Goal: Information Seeking & Learning: Learn about a topic

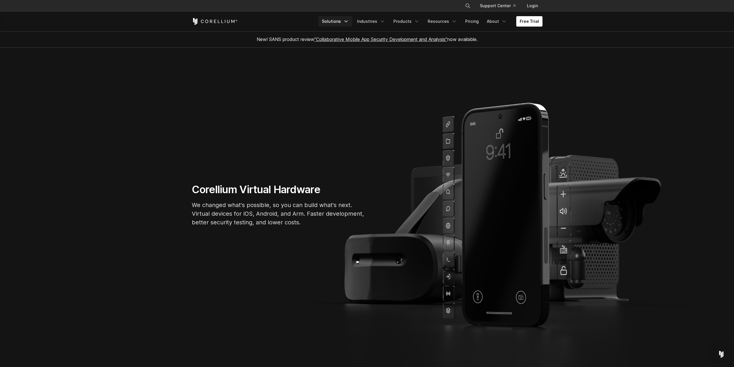
click at [341, 23] on link "Solutions" at bounding box center [336, 21] width 34 height 10
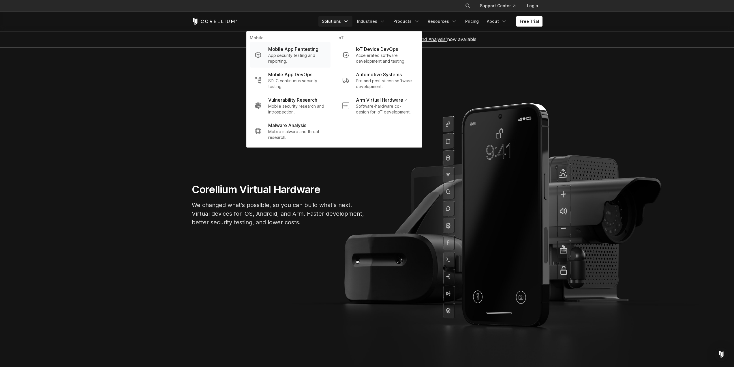
click at [308, 59] on p "App security testing and reporting." at bounding box center [296, 59] width 57 height 12
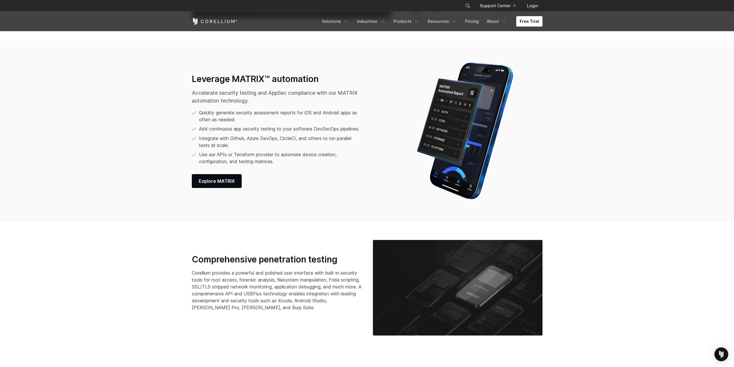
scroll to position [837, 0]
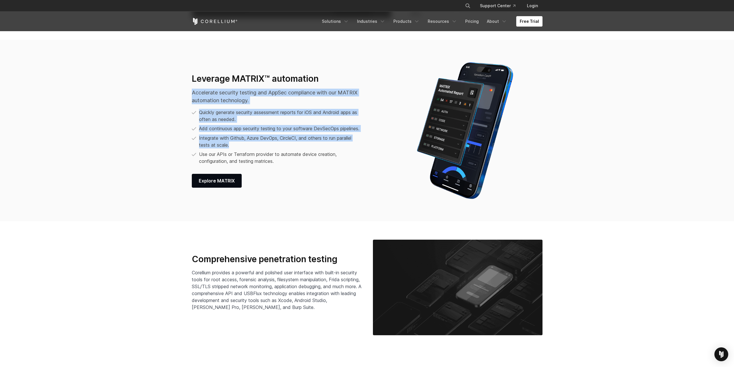
drag, startPoint x: 187, startPoint y: 93, endPoint x: 288, endPoint y: 147, distance: 114.4
click at [287, 147] on div "Leverage MATRIX™ automation Accelerate security testing and AppSec compliance w…" at bounding box center [292, 130] width 212 height 115
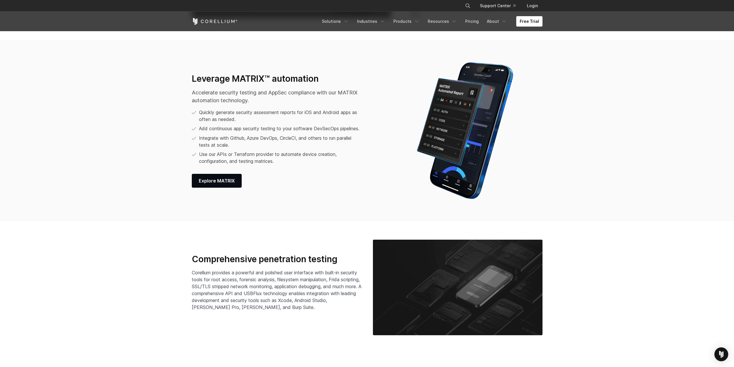
click at [305, 162] on li "Use our APIs or Terraform provider to automate device creation, configuration, …" at bounding box center [277, 158] width 171 height 14
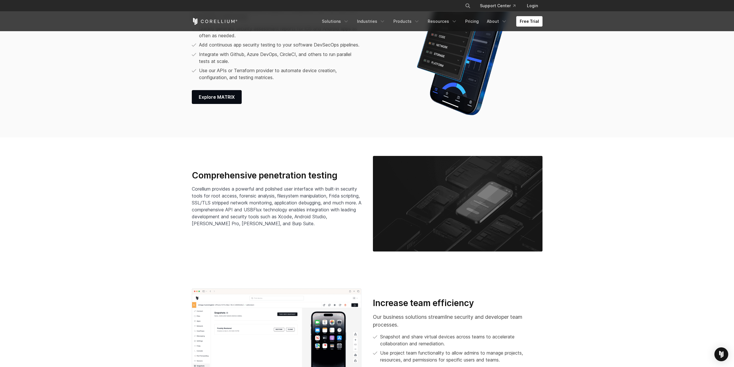
scroll to position [923, 0]
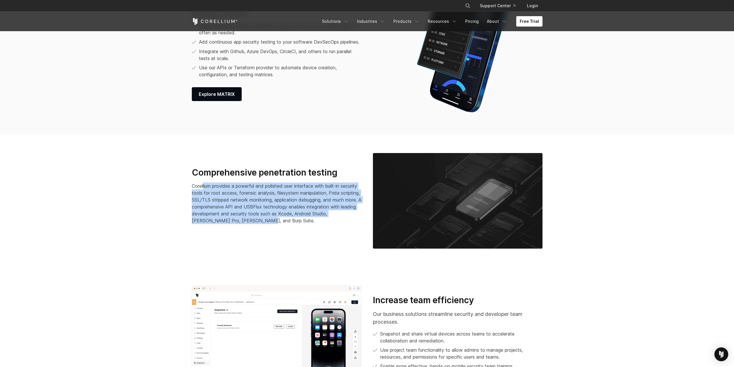
drag, startPoint x: 204, startPoint y: 185, endPoint x: 298, endPoint y: 223, distance: 101.0
click at [298, 223] on p "Corellium provides a powerful and polished user interface with built-in securit…" at bounding box center [277, 203] width 170 height 42
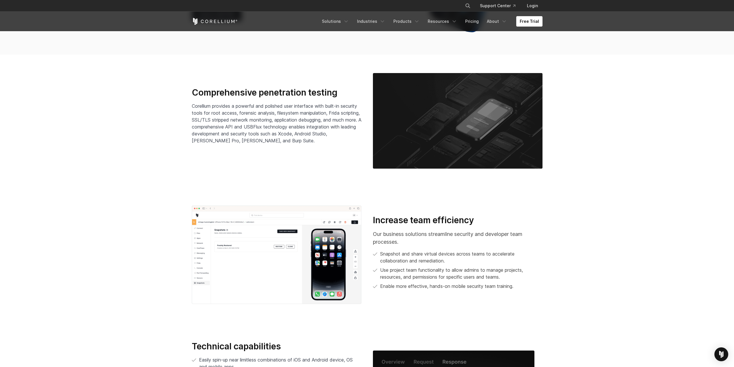
scroll to position [1039, 0]
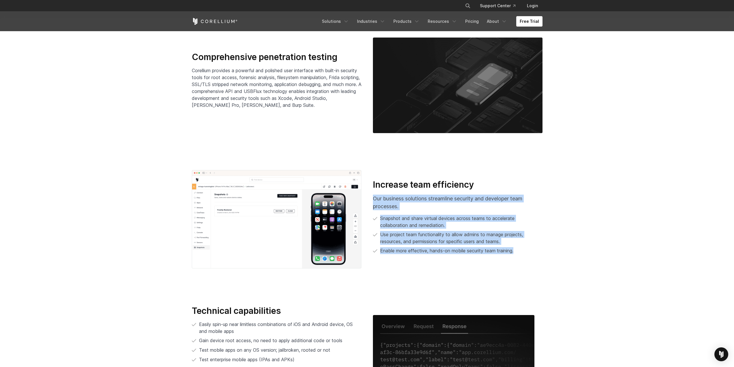
drag, startPoint x: 373, startPoint y: 199, endPoint x: 526, endPoint y: 256, distance: 163.3
click at [526, 256] on div "Increase team efficiency Our business solutions streamline security and develop…" at bounding box center [457, 219] width 181 height 80
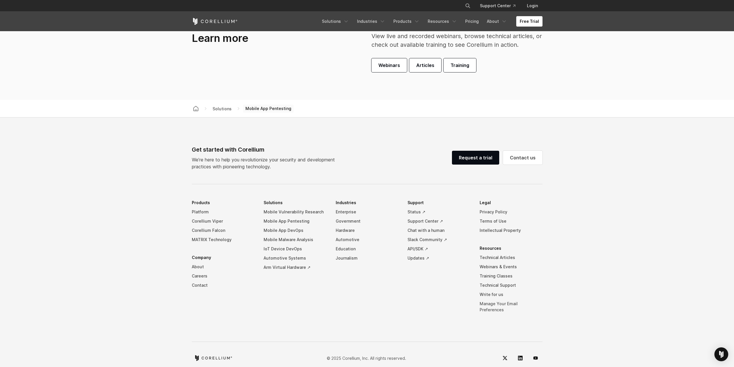
scroll to position [1819, 0]
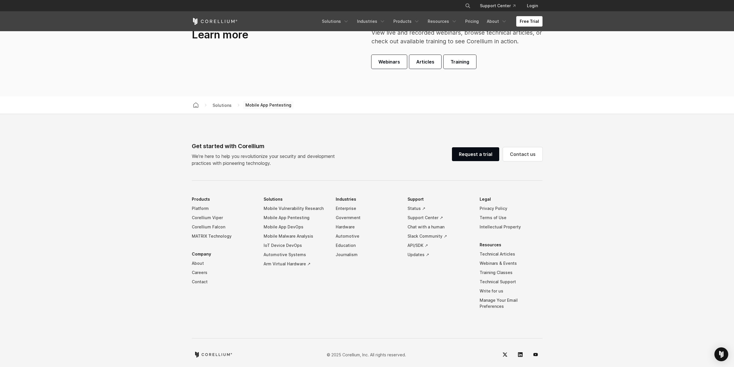
drag, startPoint x: 550, startPoint y: 305, endPoint x: 349, endPoint y: 289, distance: 201.8
click at [357, 291] on footer "Get started with Corellium We’re here to help you revolutionize your security a…" at bounding box center [367, 243] width 734 height 259
click at [259, 227] on ul "Products Platform Corellium Viper Corellium Falcon MATRIX Technology Company Ab…" at bounding box center [367, 256] width 351 height 125
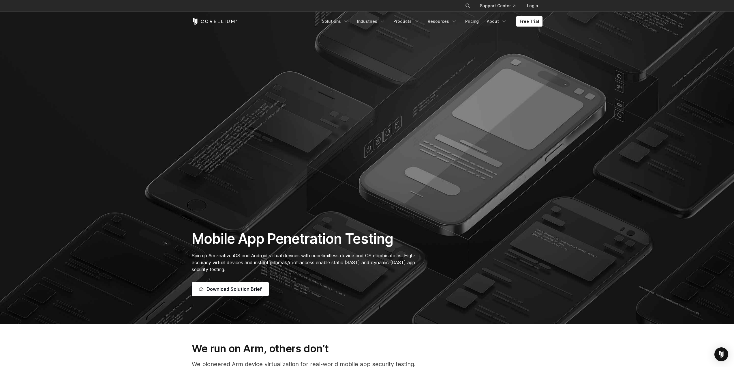
scroll to position [21, 0]
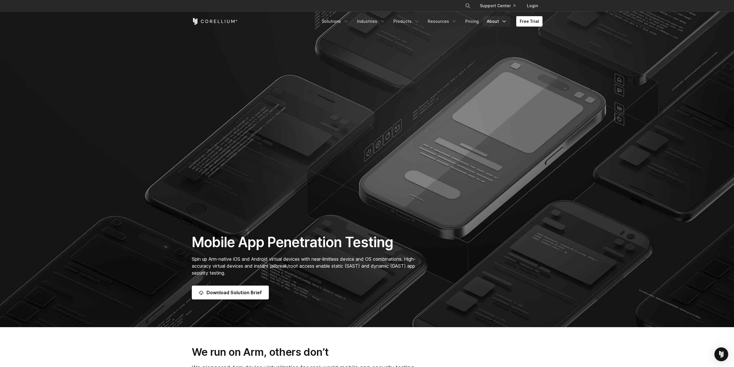
click at [493, 24] on link "About" at bounding box center [497, 21] width 27 height 10
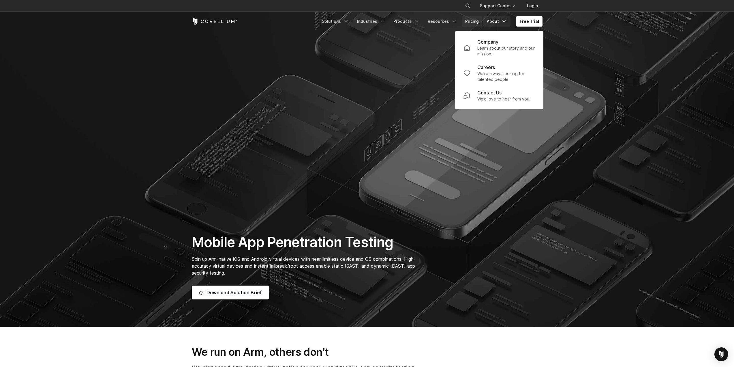
click at [474, 24] on link "Pricing" at bounding box center [472, 21] width 20 height 10
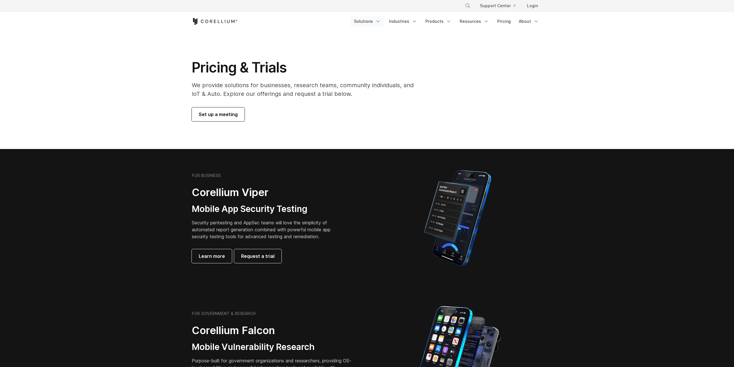
click at [362, 24] on link "Solutions" at bounding box center [368, 21] width 34 height 10
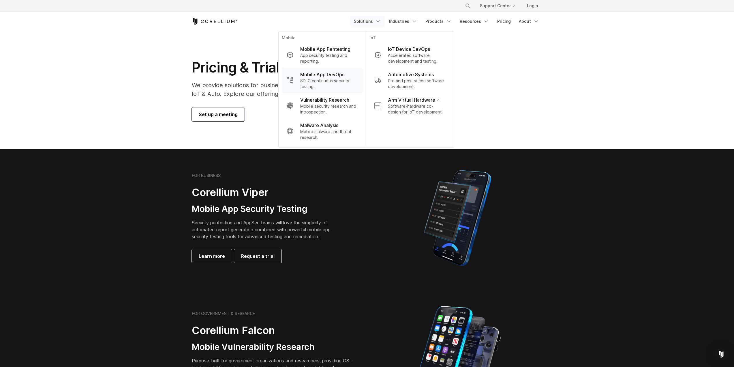
click at [345, 85] on p "SDLC continuous security testing." at bounding box center [328, 84] width 57 height 12
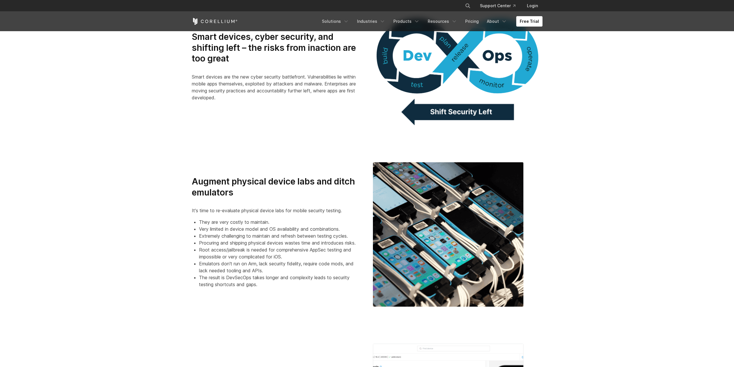
scroll to position [375, 0]
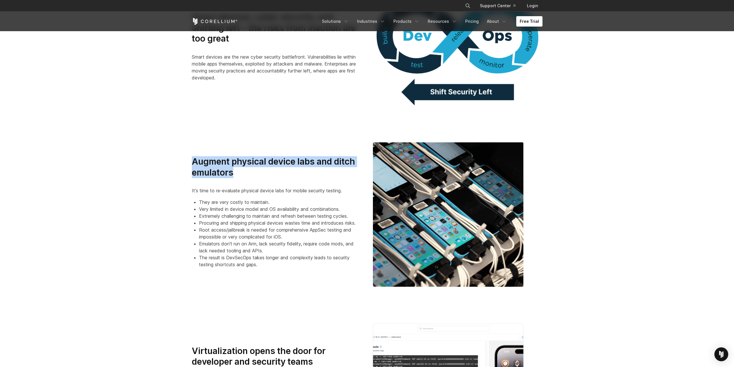
drag, startPoint x: 192, startPoint y: 155, endPoint x: 260, endPoint y: 175, distance: 70.7
click at [260, 175] on div "Augment physical device labs and ditch emulators It's time to re-evaluate physi…" at bounding box center [367, 214] width 362 height 144
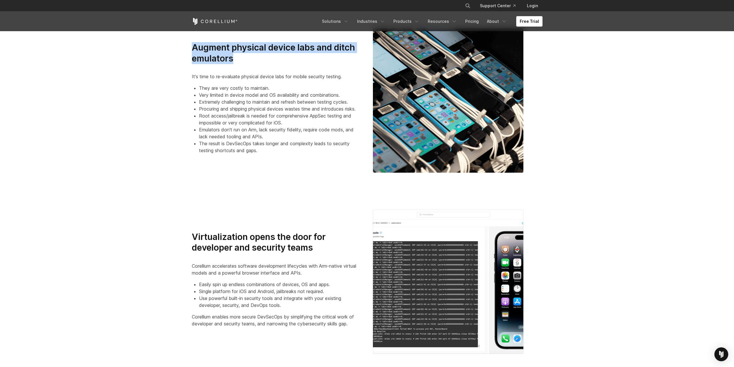
scroll to position [519, 0]
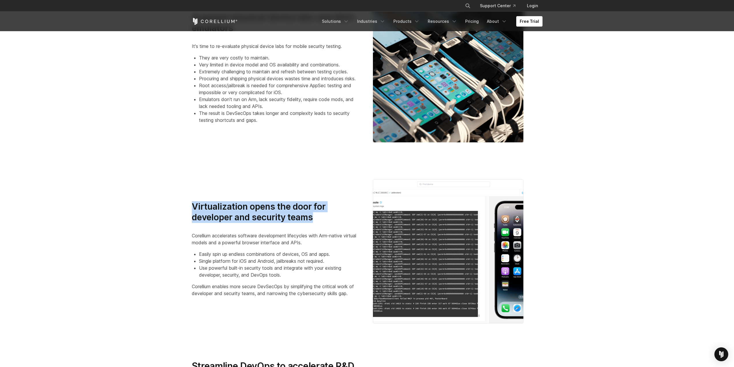
drag, startPoint x: 188, startPoint y: 208, endPoint x: 323, endPoint y: 220, distance: 135.3
click at [323, 220] on div "Virtualization opens the door for developer and security teams Corellium accele…" at bounding box center [276, 251] width 181 height 100
click at [324, 225] on div "Virtualization opens the door for developer and security teams Corellium accele…" at bounding box center [277, 249] width 170 height 96
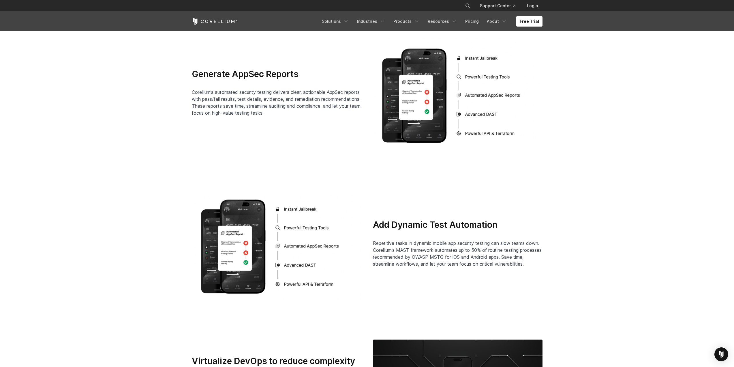
scroll to position [1097, 0]
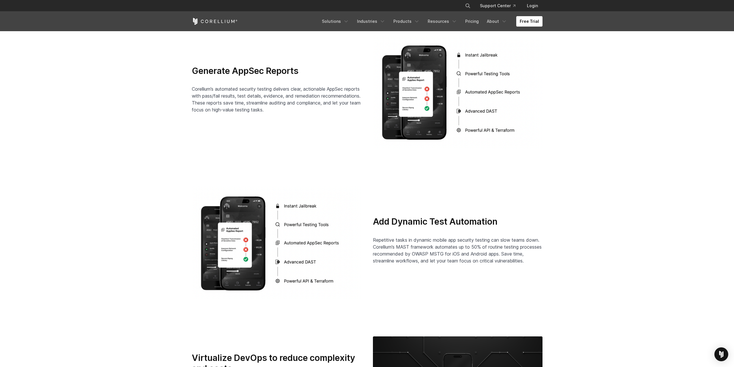
click at [389, 242] on span "Repetitive tasks in dynamic mobile app security testing can slow teams down. Co…" at bounding box center [457, 250] width 169 height 27
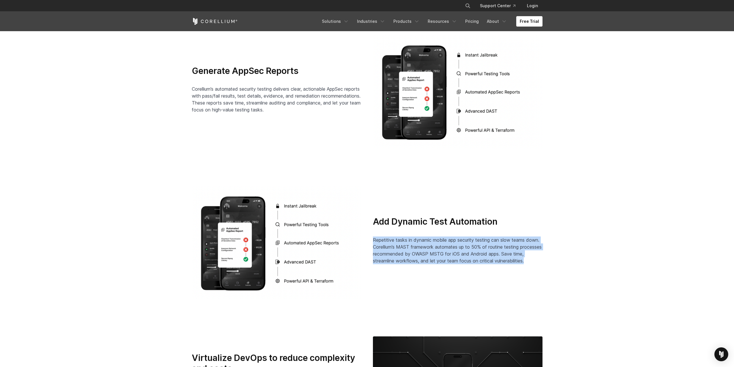
drag, startPoint x: 372, startPoint y: 240, endPoint x: 557, endPoint y: 262, distance: 186.8
click at [557, 262] on section "Add Dynamic Test Automation Repetitive tasks in dynamic mobile app security tes…" at bounding box center [367, 242] width 734 height 151
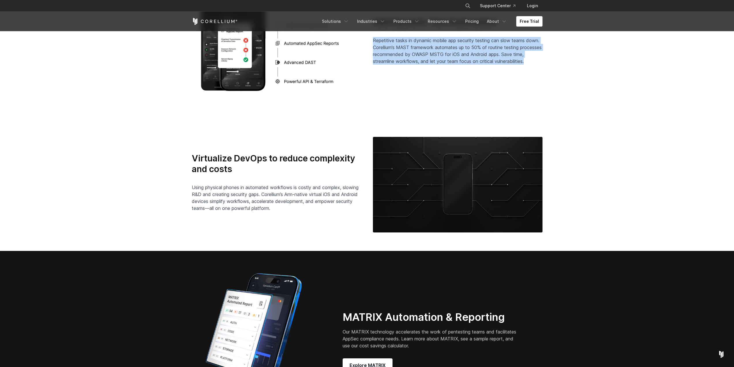
scroll to position [1299, 0]
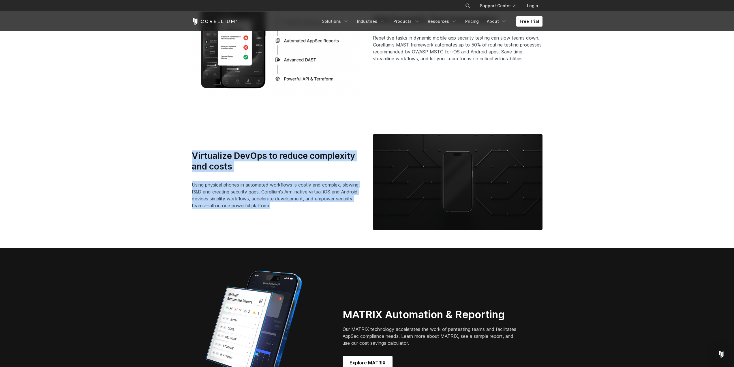
drag, startPoint x: 188, startPoint y: 158, endPoint x: 329, endPoint y: 207, distance: 149.2
click at [329, 207] on section "Virtualize DevOps to reduce complexity and costs Using physical phones in autom…" at bounding box center [367, 182] width 734 height 132
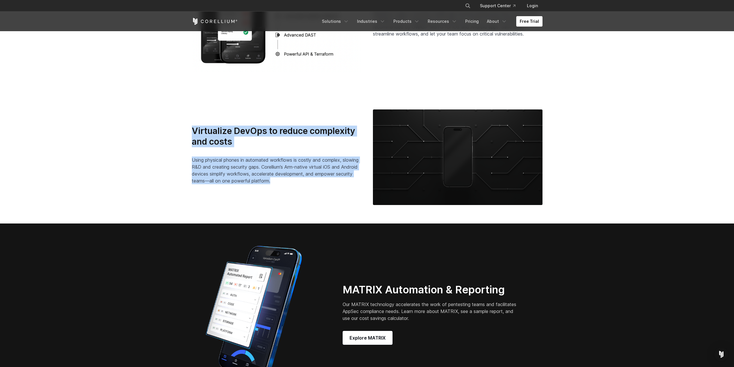
scroll to position [1356, 0]
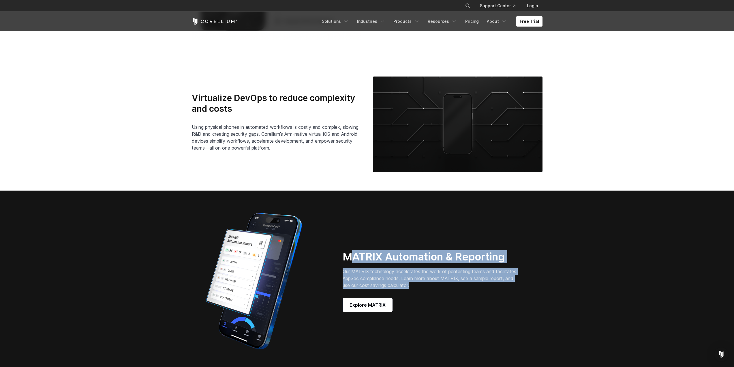
drag, startPoint x: 417, startPoint y: 288, endPoint x: 348, endPoint y: 258, distance: 75.2
click at [348, 258] on div "MATRIX Automation & Reporting Our MATRIX technology accelerates the work of pen…" at bounding box center [439, 280] width 192 height 61
click at [348, 258] on h2 "MATRIX Automation & Reporting" at bounding box center [432, 256] width 178 height 13
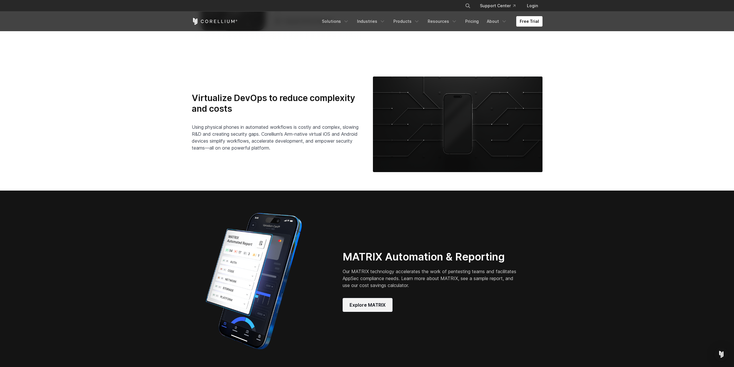
click at [381, 303] on span "Explore MATRIX" at bounding box center [368, 304] width 36 height 7
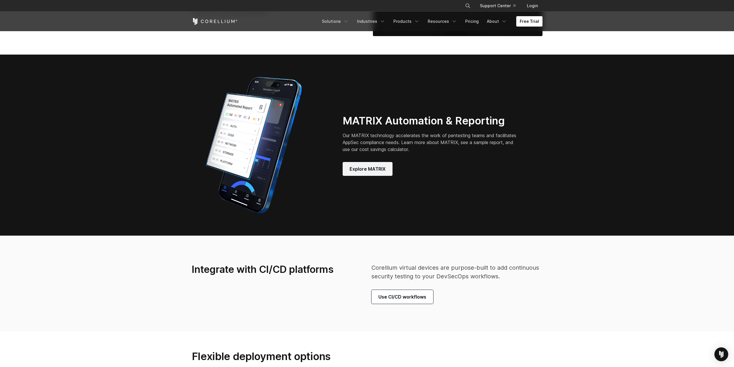
scroll to position [1501, 0]
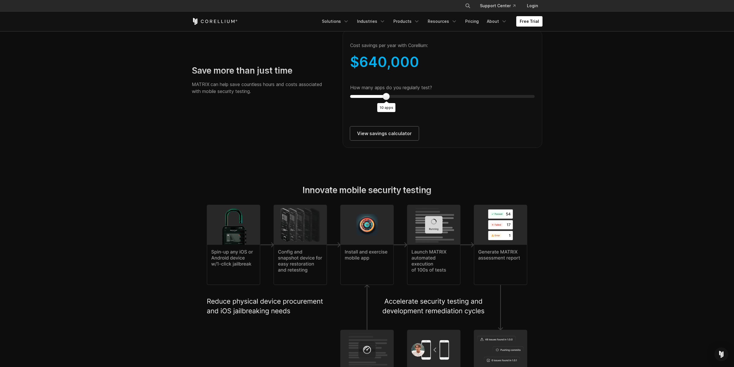
scroll to position [1097, 0]
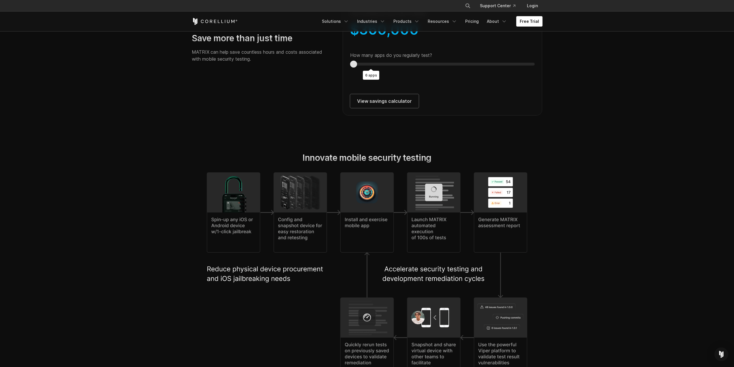
click at [332, 68] on div "Save more than just time MATRIX can help save countless hours and costs associa…" at bounding box center [367, 49] width 362 height 131
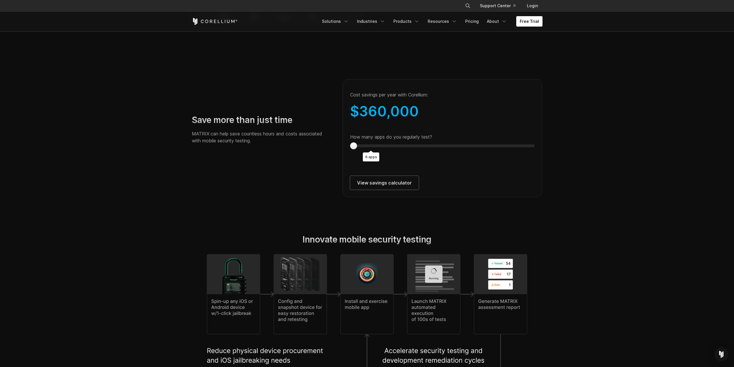
scroll to position [1010, 0]
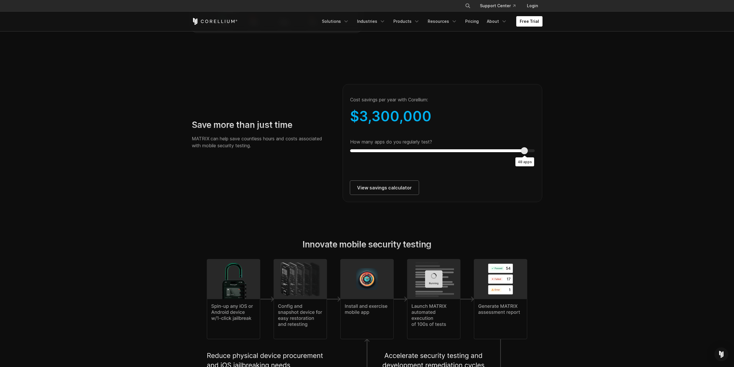
type input "**"
click at [545, 164] on div "Time savings on internal security assessments Savings from automating mobile ap…" at bounding box center [443, 136] width 212 height 131
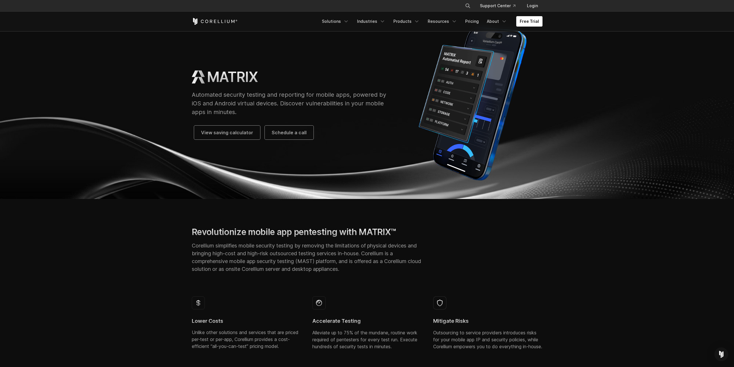
scroll to position [0, 0]
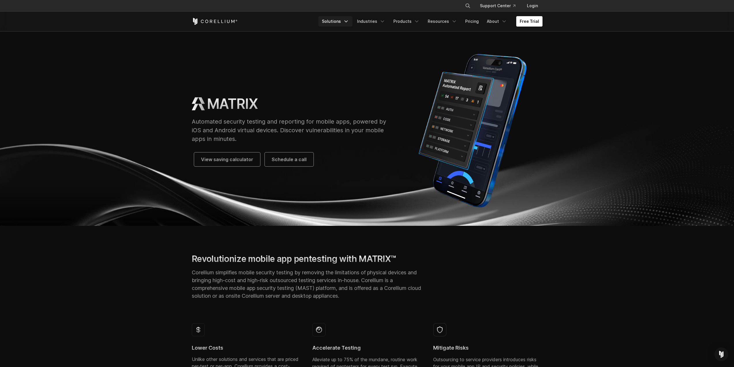
click at [343, 19] on link "Solutions" at bounding box center [336, 21] width 34 height 10
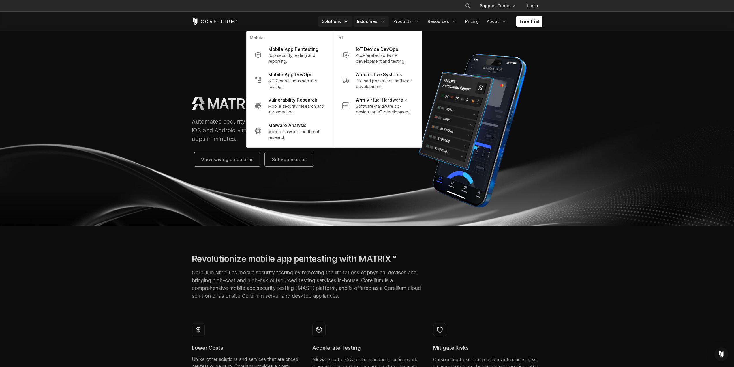
click at [371, 20] on link "Industries" at bounding box center [371, 21] width 35 height 10
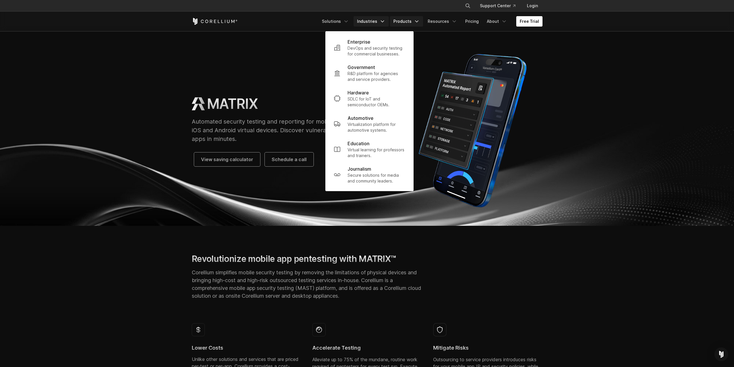
click at [410, 21] on link "Products" at bounding box center [406, 21] width 33 height 10
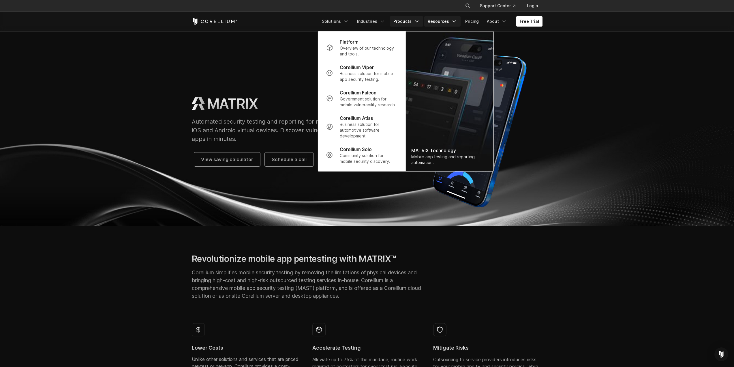
click at [442, 23] on link "Resources" at bounding box center [442, 21] width 36 height 10
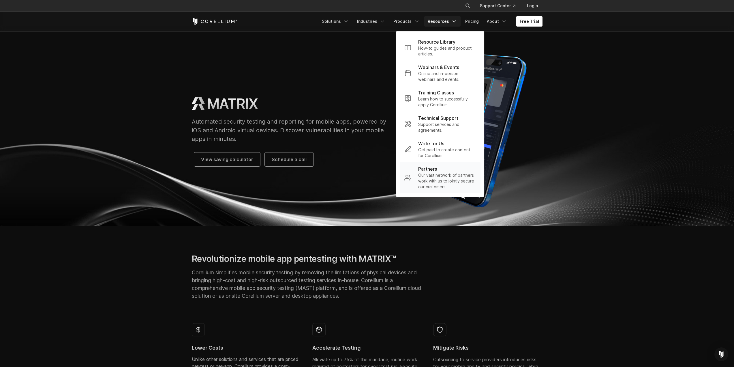
click at [455, 183] on p "Our vast network of partners work with us to jointly secure our customers." at bounding box center [447, 180] width 58 height 17
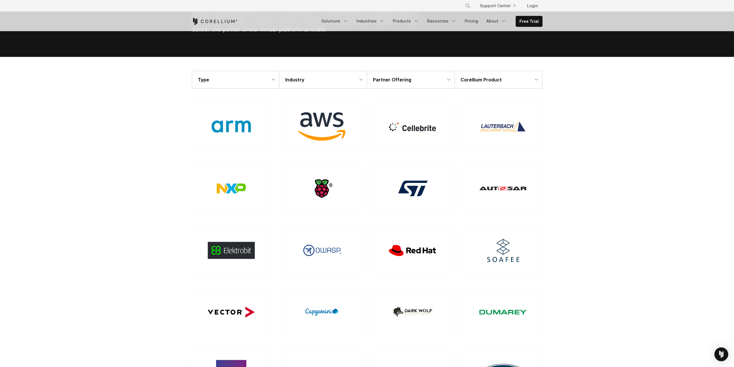
scroll to position [58, 0]
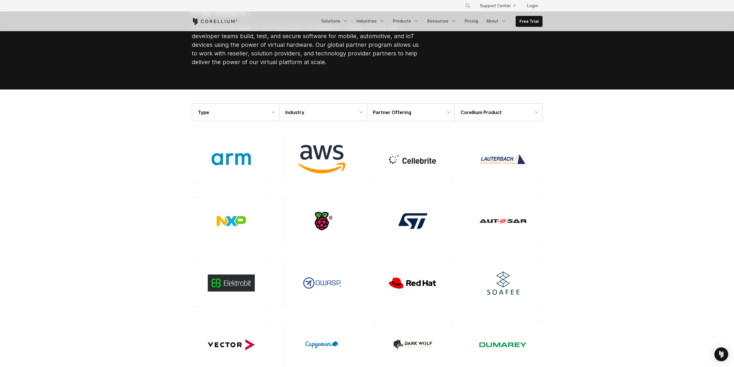
click at [266, 119] on div "Type" at bounding box center [235, 112] width 87 height 17
click at [315, 109] on div "Industry" at bounding box center [323, 112] width 87 height 17
click at [401, 110] on strong "Partner Offering" at bounding box center [392, 112] width 38 height 6
click at [494, 114] on strong "Corellium Product" at bounding box center [481, 112] width 41 height 6
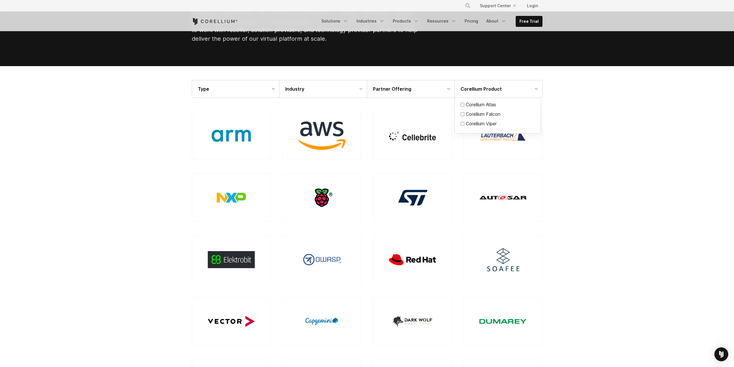
scroll to position [0, 0]
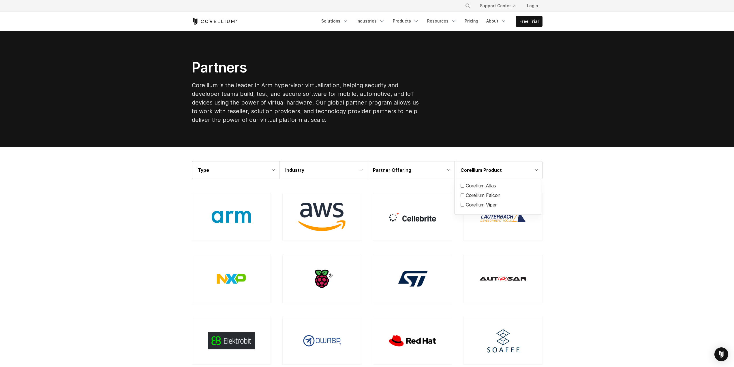
click at [575, 293] on div at bounding box center [367, 183] width 734 height 367
click at [392, 167] on strong "Partner Offering" at bounding box center [392, 170] width 38 height 6
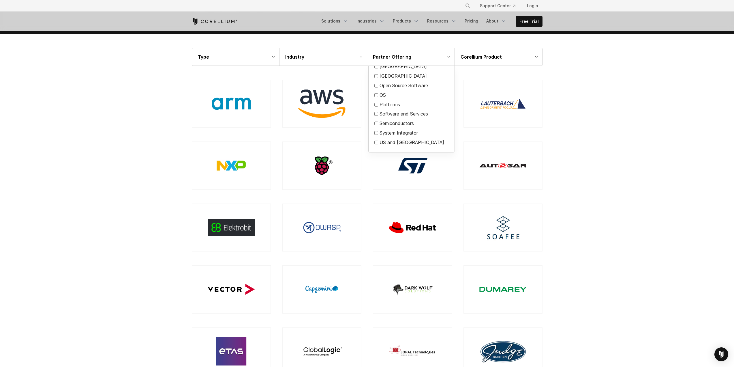
scroll to position [115, 0]
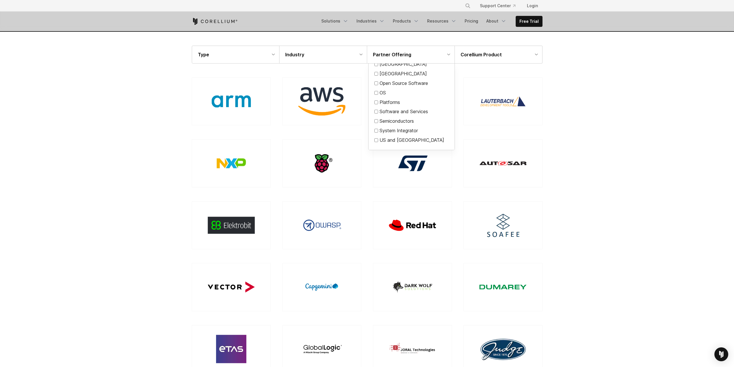
click at [454, 275] on div at bounding box center [367, 183] width 734 height 367
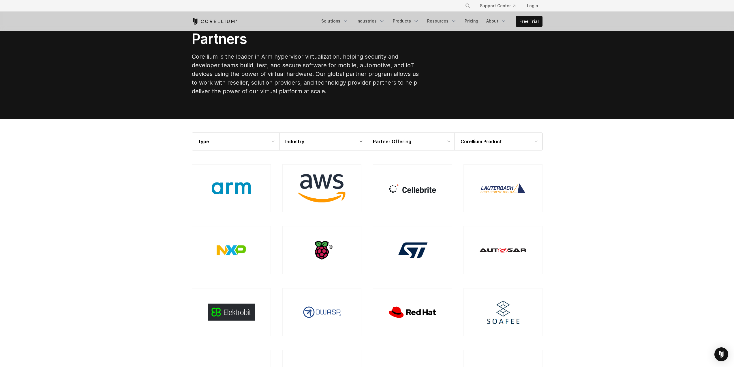
scroll to position [0, 0]
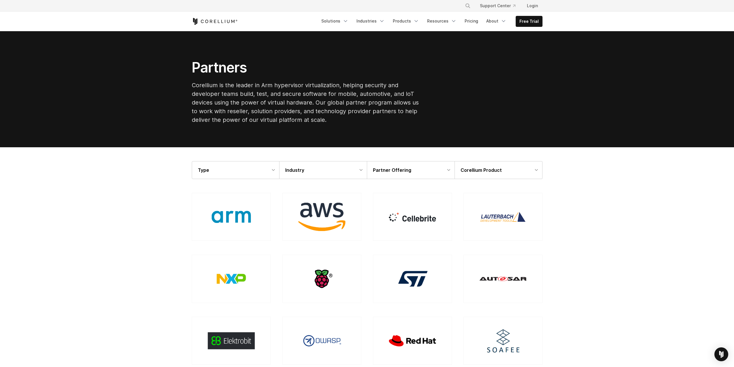
click at [512, 173] on div "Corellium Product" at bounding box center [498, 169] width 87 height 17
click at [601, 214] on div at bounding box center [367, 183] width 734 height 367
click at [305, 165] on div "Industry" at bounding box center [323, 169] width 87 height 17
click at [242, 165] on div "Type" at bounding box center [235, 169] width 87 height 17
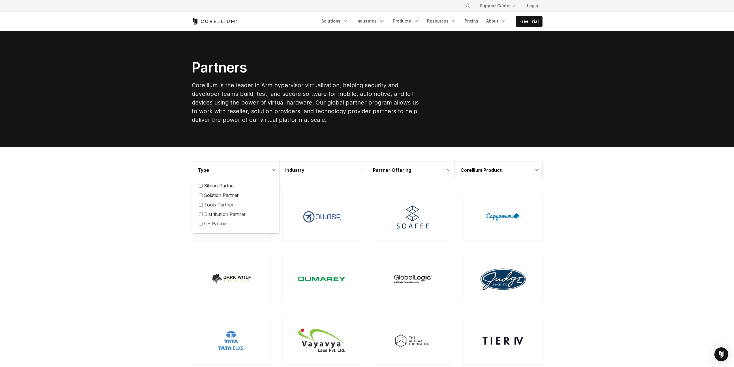
click at [363, 252] on div at bounding box center [367, 286] width 362 height 186
click at [581, 282] on section "Type IP Partner Silicon Partner Solution Partner Tools Partner Distribution Par…" at bounding box center [367, 276] width 734 height 259
click at [282, 246] on div at bounding box center [322, 220] width 91 height 55
click at [277, 247] on div at bounding box center [322, 220] width 91 height 55
click at [276, 249] on div at bounding box center [367, 286] width 362 height 186
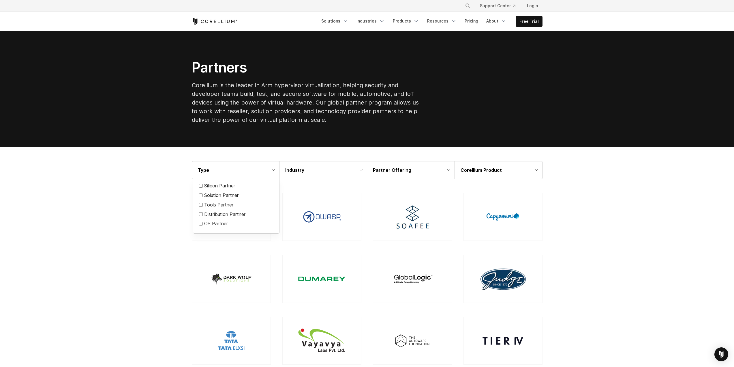
drag, startPoint x: 564, startPoint y: 244, endPoint x: 558, endPoint y: 242, distance: 6.2
click at [564, 244] on section "Type IP Partner Silicon Partner Solution Partner Tools Partner Distribution Par…" at bounding box center [367, 276] width 734 height 259
